Goal: Transaction & Acquisition: Book appointment/travel/reservation

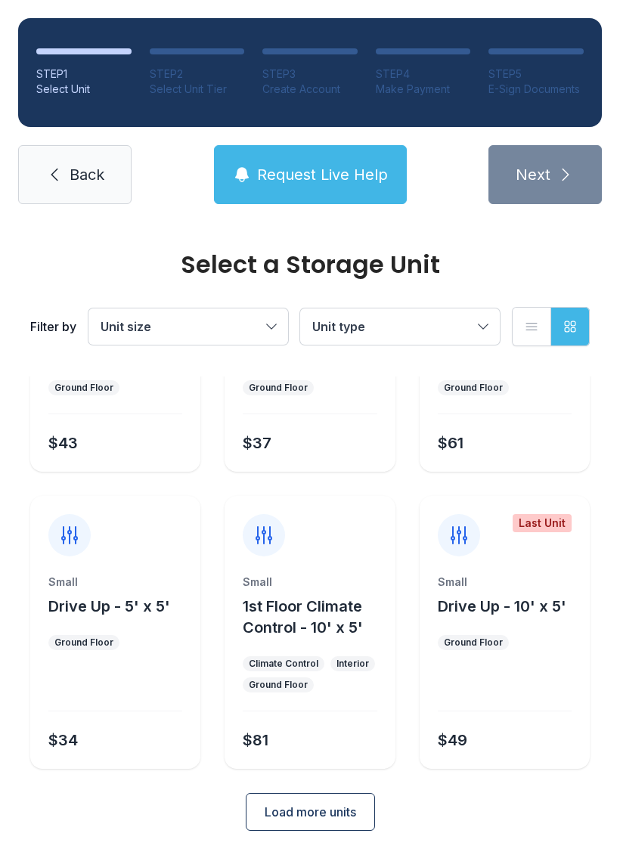
scroll to position [180, 0]
click at [278, 808] on span "Load more units" at bounding box center [309, 812] width 91 height 18
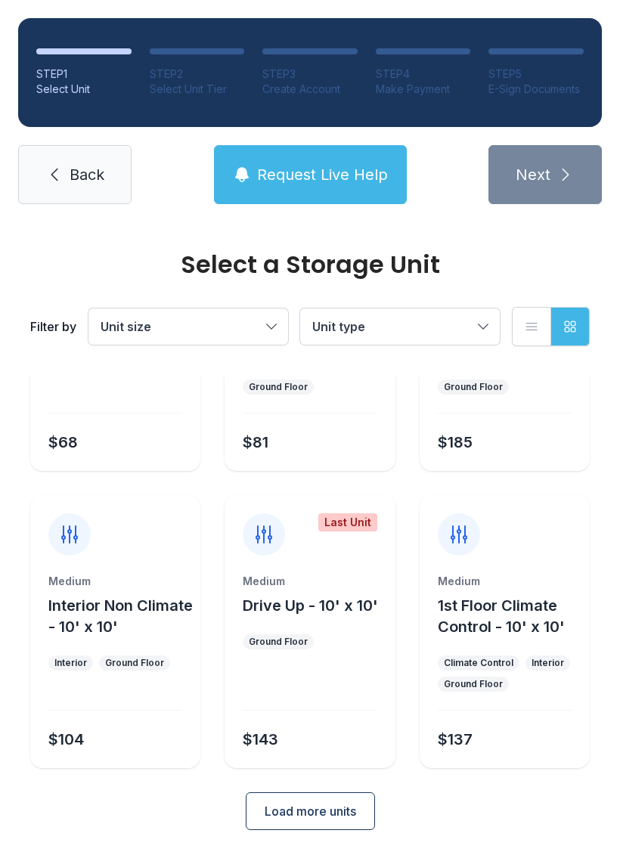
scroll to position [774, 0]
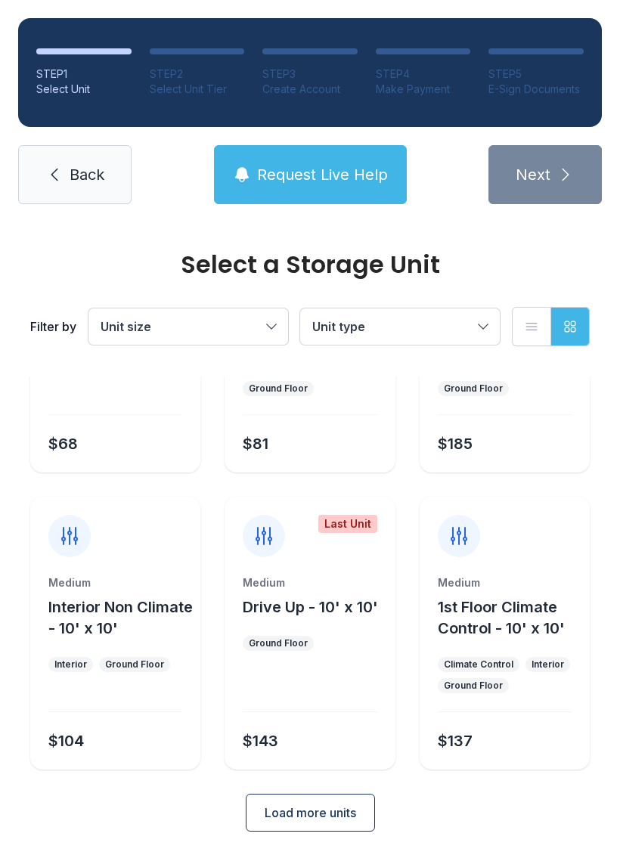
click at [314, 800] on button "Load more units" at bounding box center [310, 812] width 129 height 38
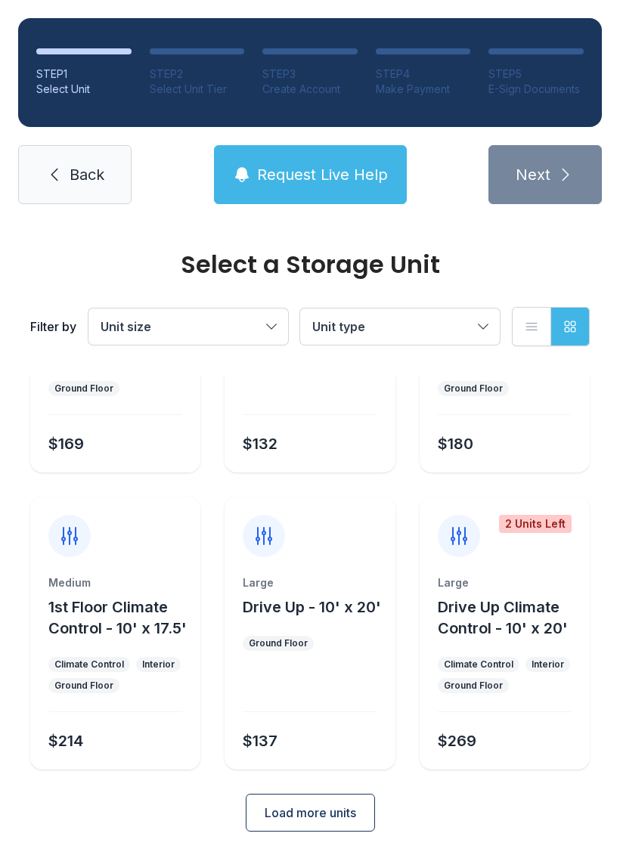
click at [298, 830] on button "Load more units" at bounding box center [310, 812] width 129 height 38
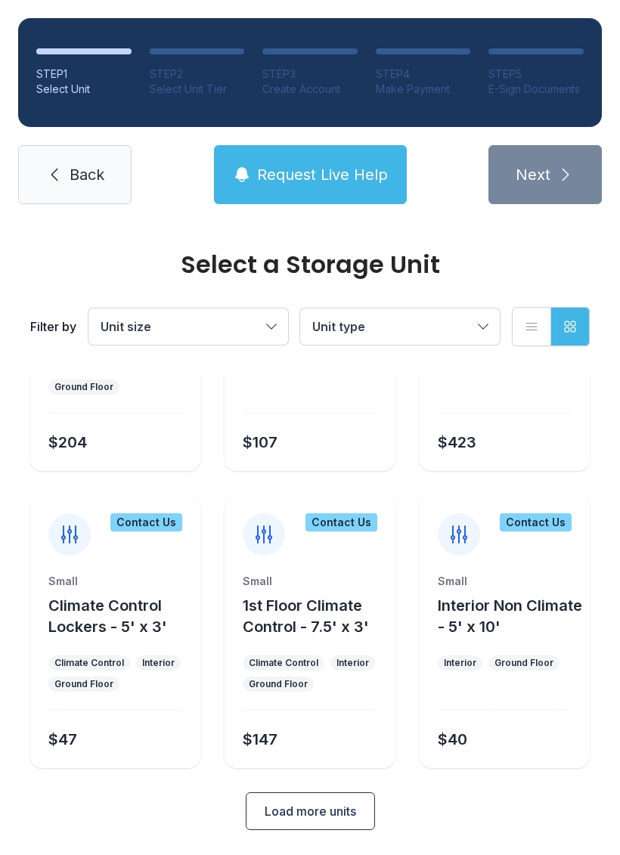
scroll to position [1961, 0]
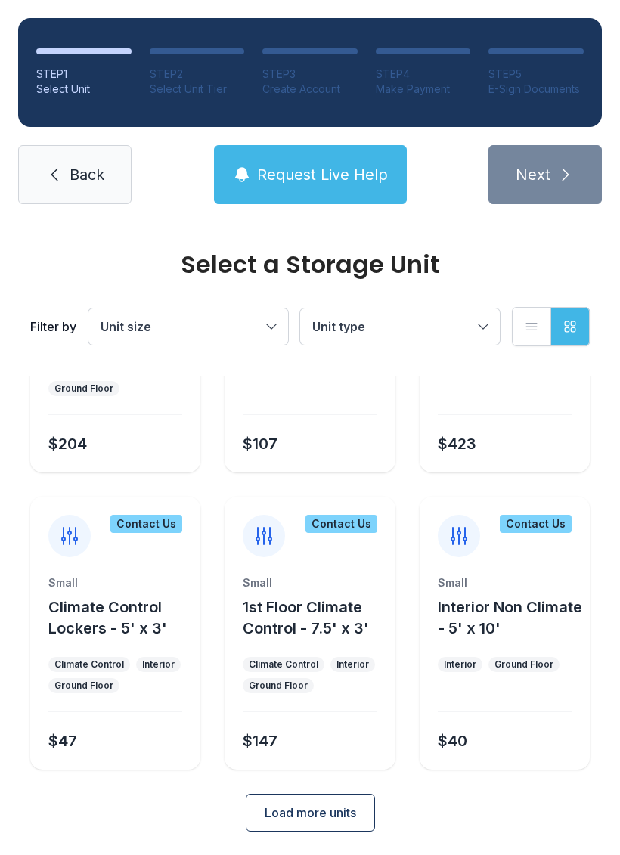
click at [292, 818] on span "Load more units" at bounding box center [309, 812] width 91 height 18
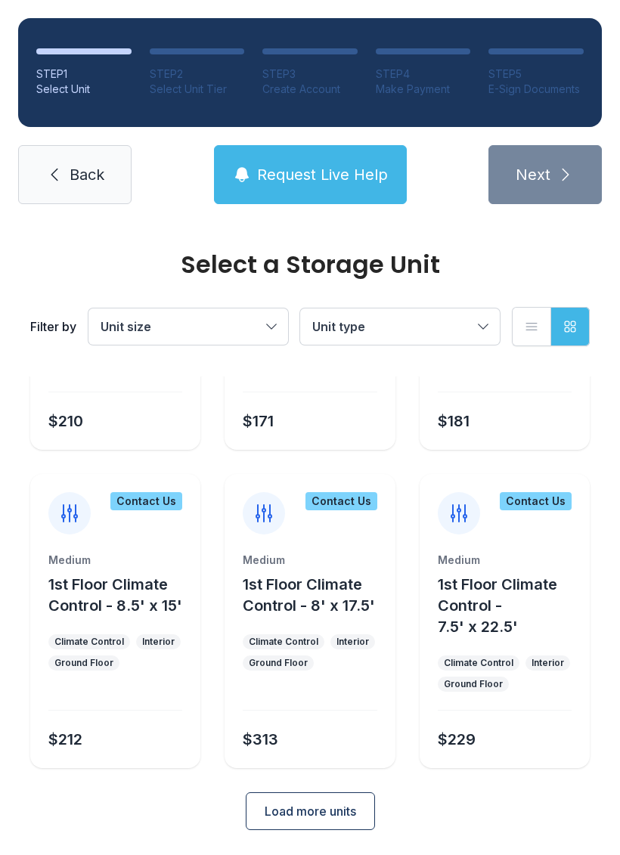
scroll to position [2576, 0]
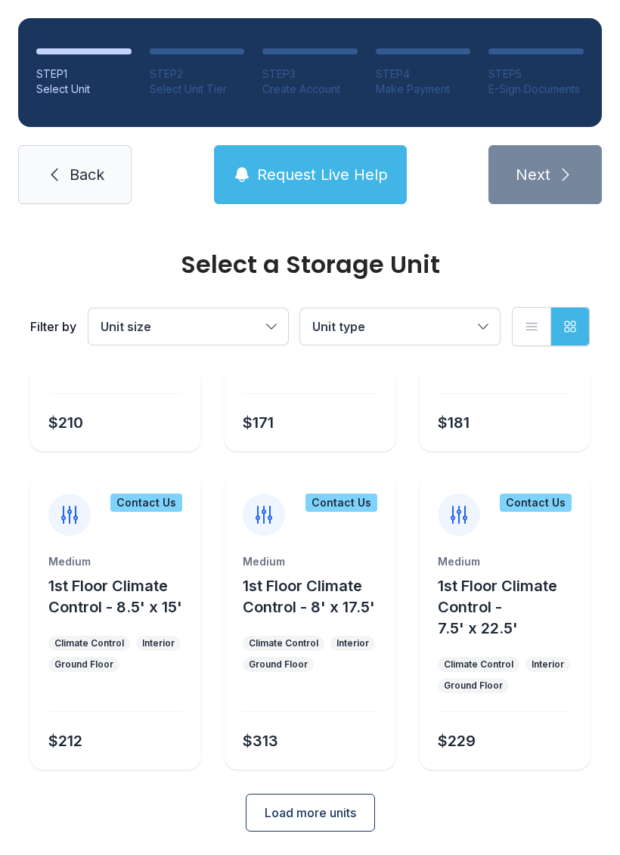
click at [397, 780] on div "Are you still there? You've been inactive from the kiosk. How would you like to…" at bounding box center [310, 427] width 620 height 855
click at [91, 184] on span "Back" at bounding box center [87, 174] width 35 height 21
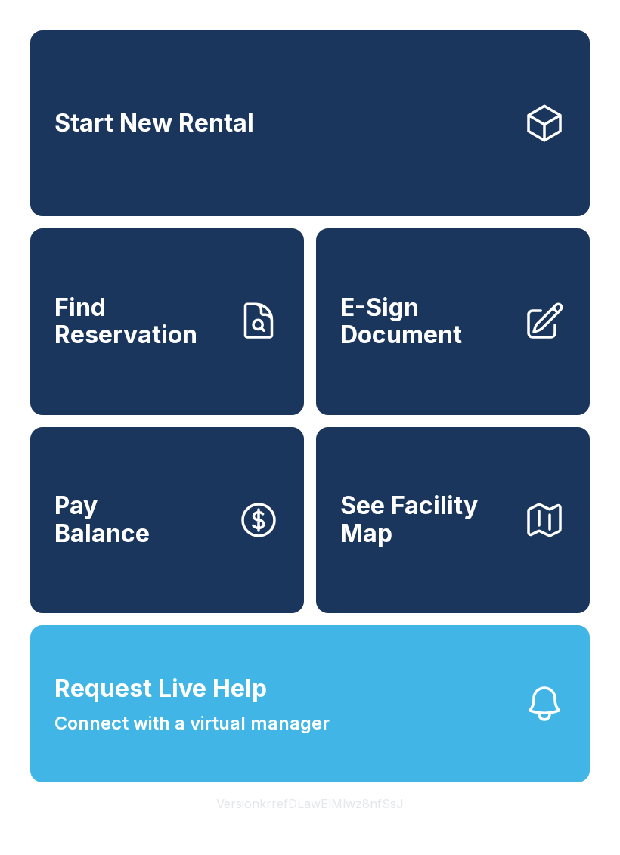
click at [430, 349] on span "E-Sign Document" at bounding box center [425, 321] width 171 height 55
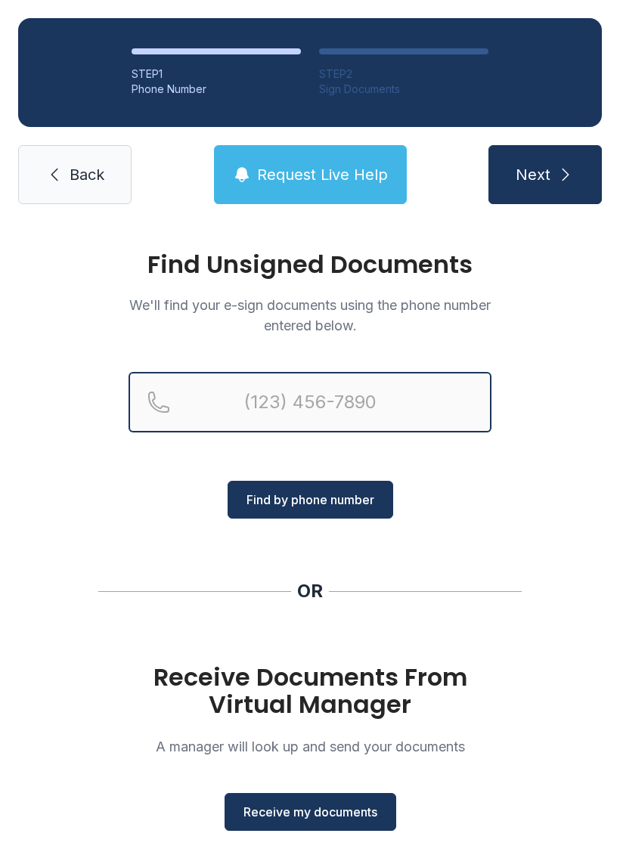
click at [252, 407] on input "Reservation phone number" at bounding box center [309, 402] width 363 height 60
type input "[PHONE_NUMBER]"
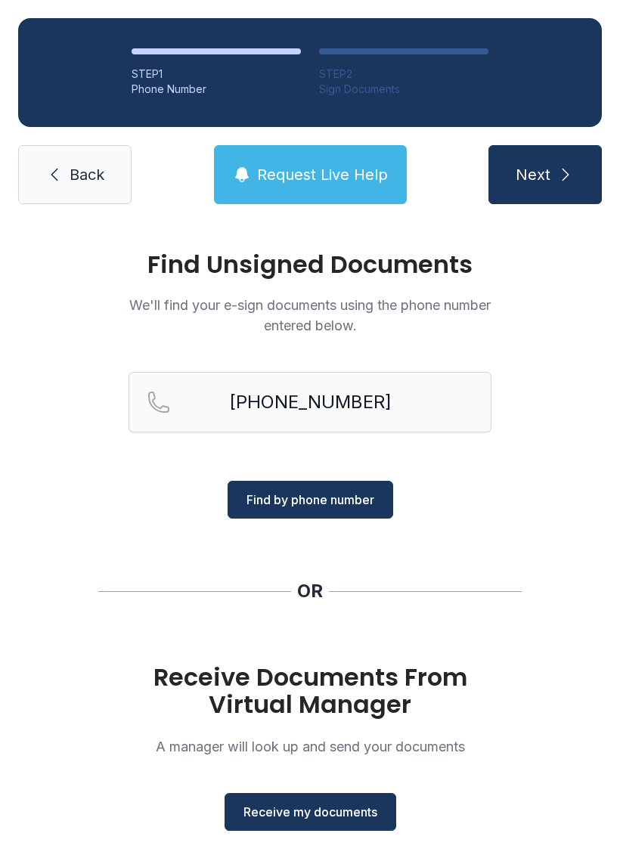
click at [545, 178] on span "Next" at bounding box center [532, 174] width 35 height 21
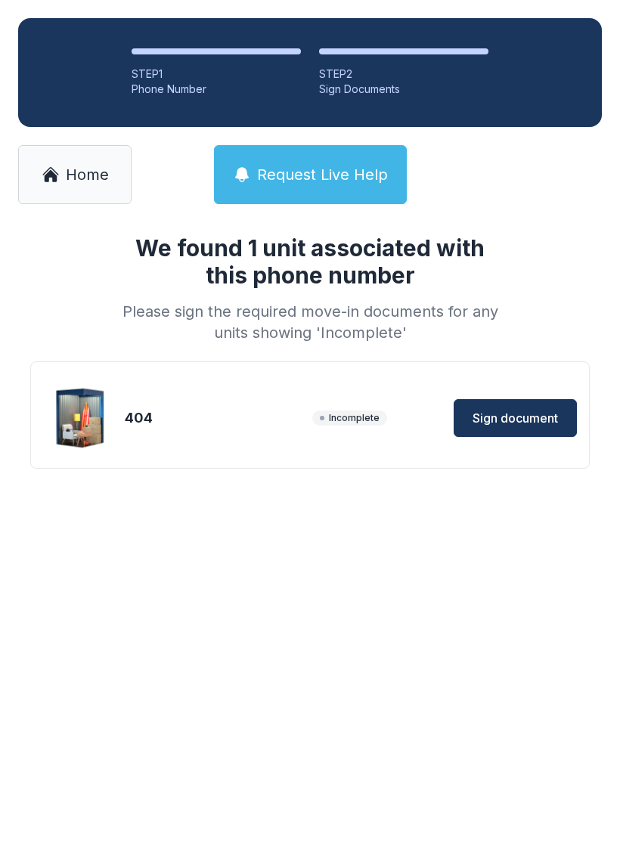
click at [510, 419] on span "Sign document" at bounding box center [514, 418] width 85 height 18
click at [520, 417] on span "Sign document" at bounding box center [514, 418] width 85 height 18
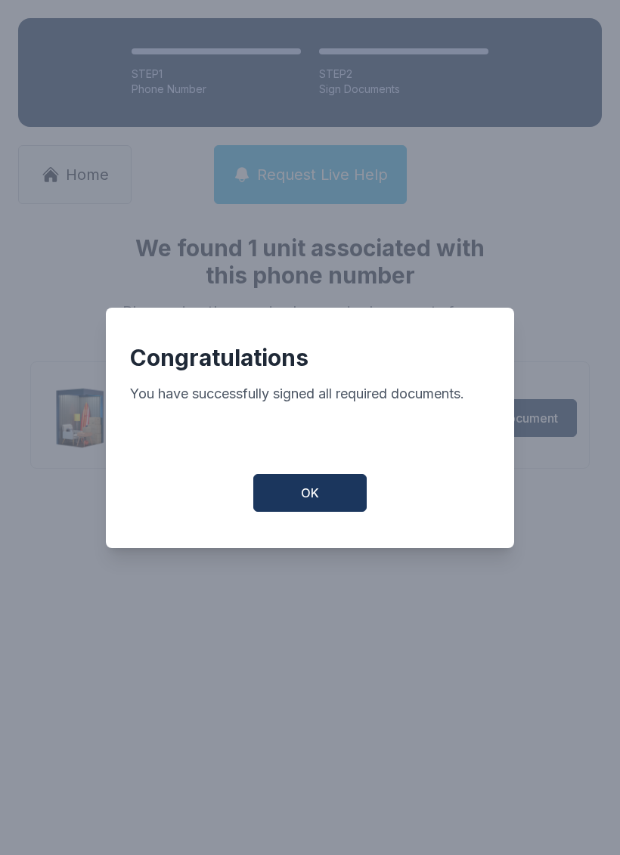
click at [327, 505] on button "OK" at bounding box center [309, 493] width 113 height 38
